Goal: Transaction & Acquisition: Download file/media

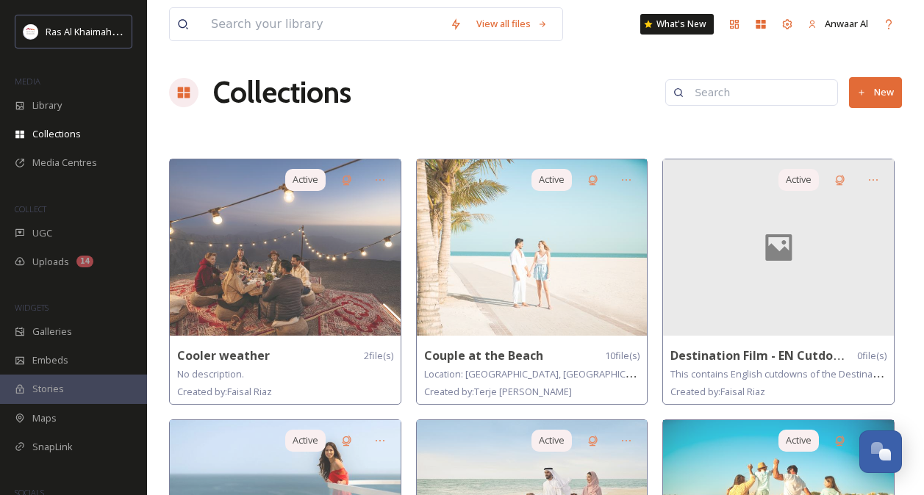
click at [53, 101] on span "Library" at bounding box center [46, 105] width 29 height 14
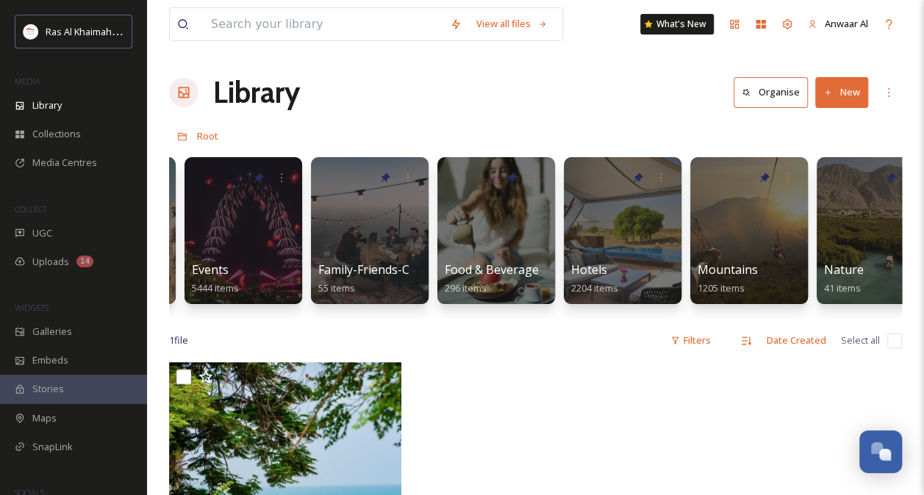
scroll to position [0, 497]
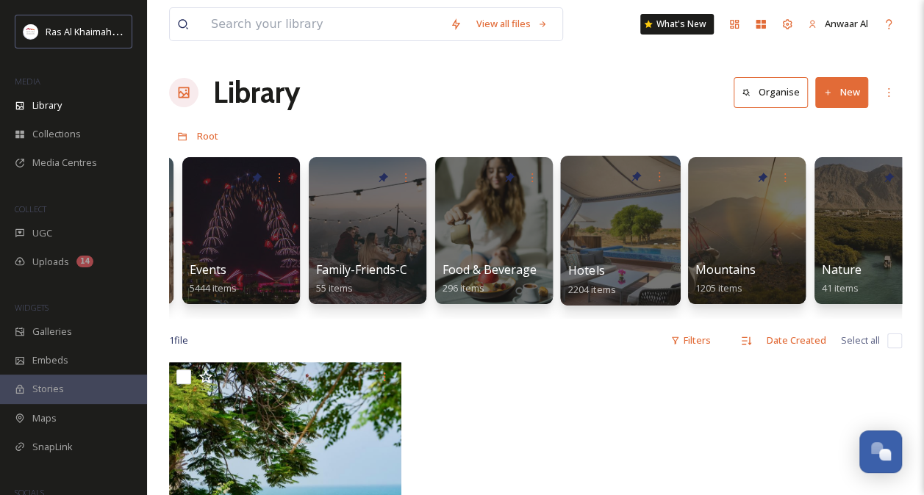
click at [579, 215] on div at bounding box center [620, 231] width 120 height 150
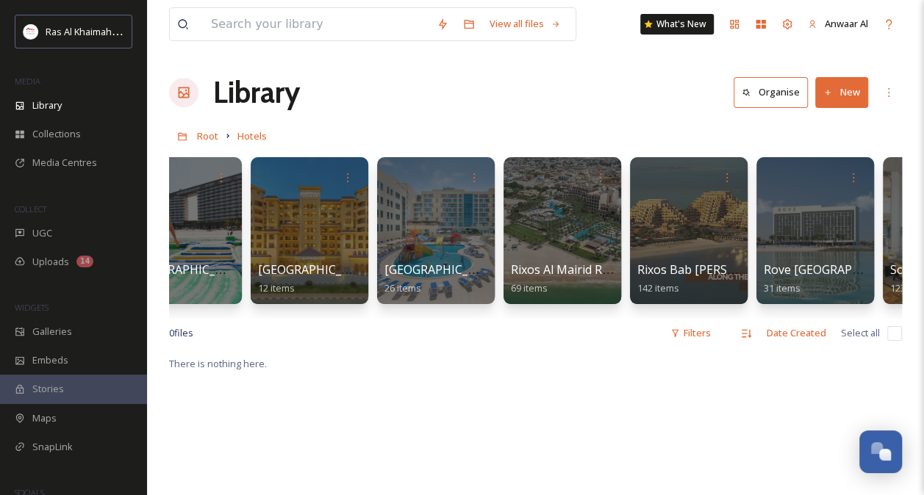
scroll to position [0, 1319]
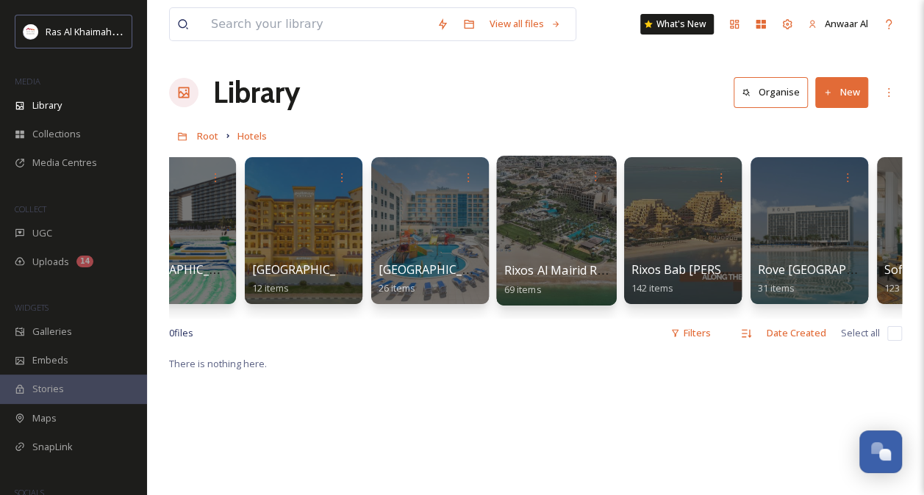
click at [588, 197] on div at bounding box center [556, 231] width 120 height 150
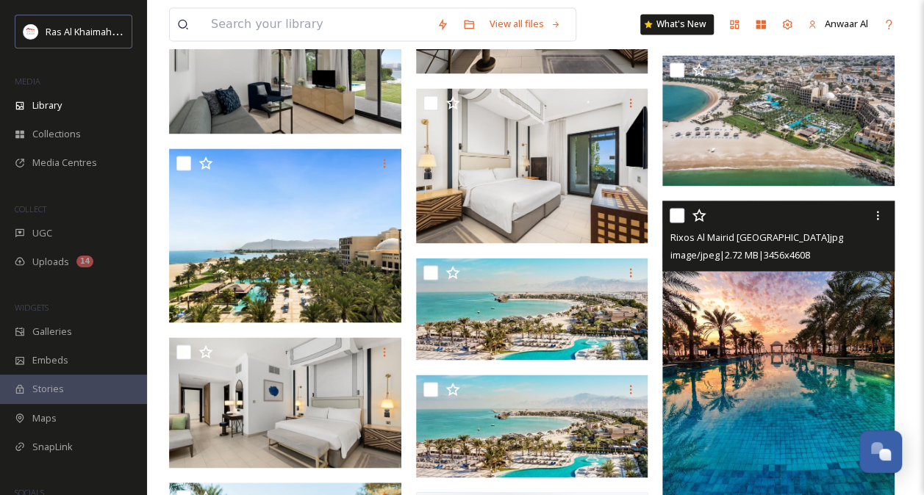
scroll to position [1117, 0]
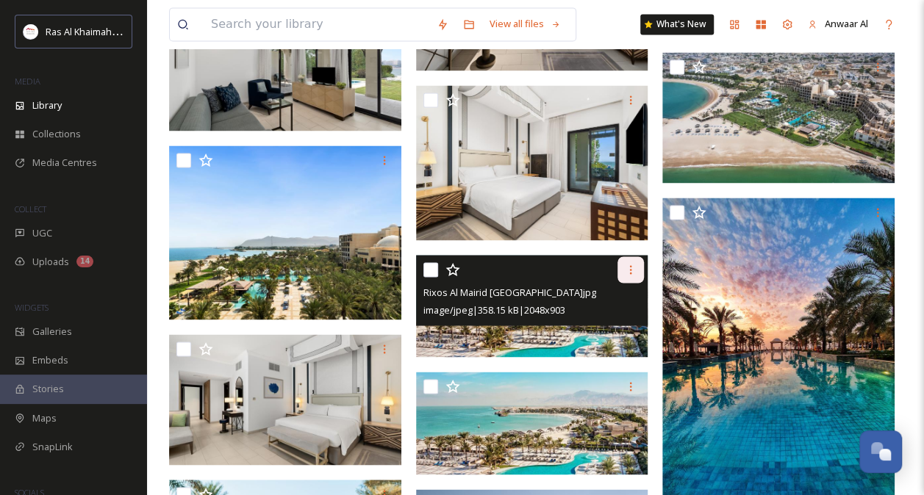
click at [634, 276] on icon at bounding box center [631, 270] width 12 height 12
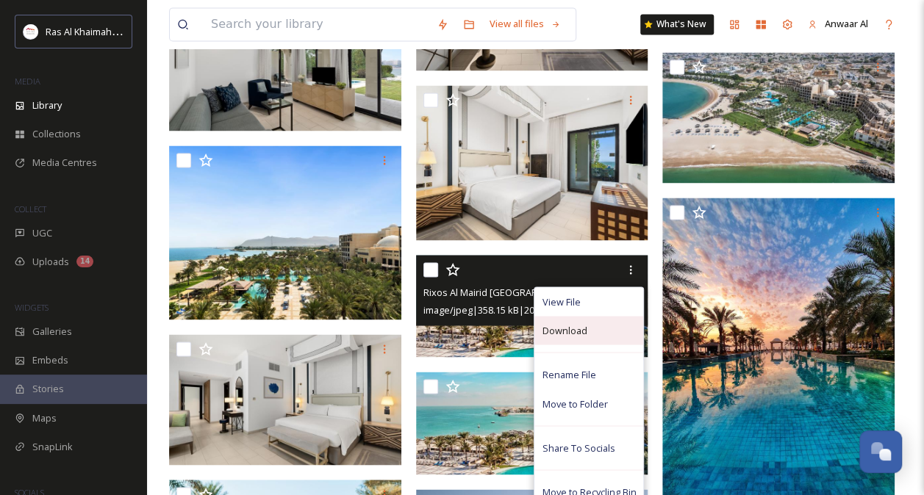
click at [585, 337] on span "Download" at bounding box center [564, 330] width 45 height 14
